Goal: Information Seeking & Learning: Learn about a topic

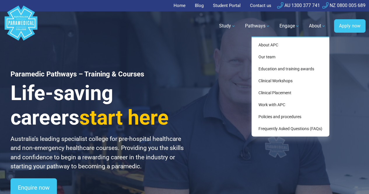
click at [281, 42] on div "About APC Our team Education and training awards Clinical Workshops Clinical Pl…" at bounding box center [290, 86] width 78 height 100
click at [279, 43] on link "About APC" at bounding box center [289, 45] width 73 height 11
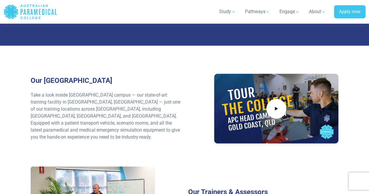
scroll to position [786, 0]
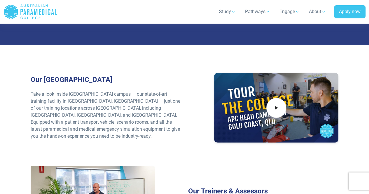
click at [75, 134] on div "Our [GEOGRAPHIC_DATA] Take a look inside [GEOGRAPHIC_DATA] campus — our state-o…" at bounding box center [184, 119] width 314 height 93
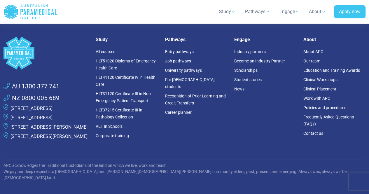
scroll to position [1631, 0]
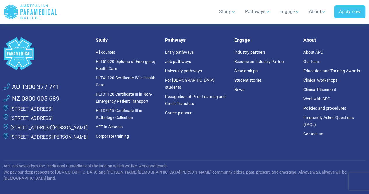
click at [52, 116] on link "[STREET_ADDRESS]" at bounding box center [31, 118] width 42 height 6
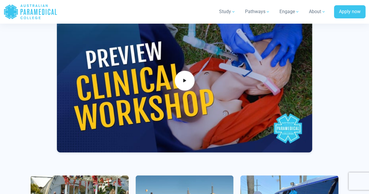
scroll to position [476, 0]
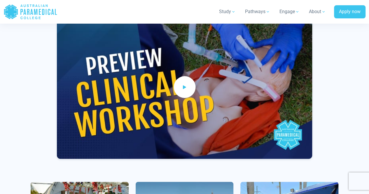
click at [183, 82] on icon at bounding box center [184, 87] width 6 height 10
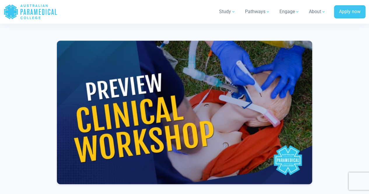
scroll to position [450, 0]
